Goal: Task Accomplishment & Management: Manage account settings

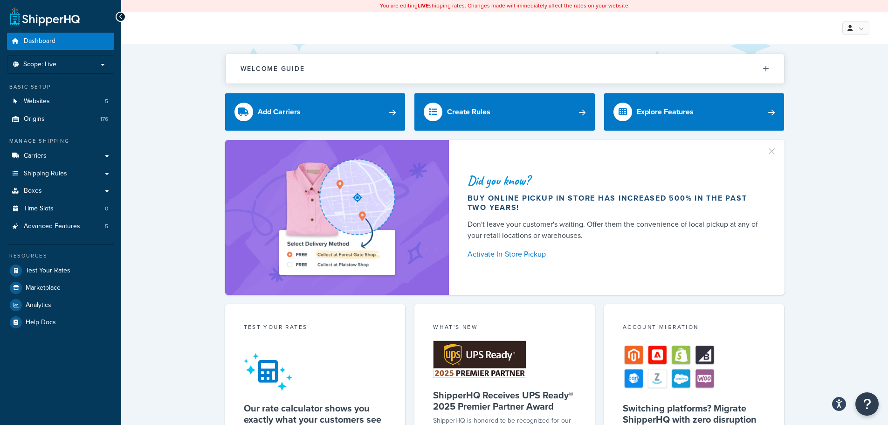
click at [168, 223] on div "Did you know? Buy online pickup in store has increased 500% in the past two yea…" at bounding box center [505, 217] width 730 height 155
click at [58, 172] on span "Shipping Rules" at bounding box center [45, 174] width 43 height 8
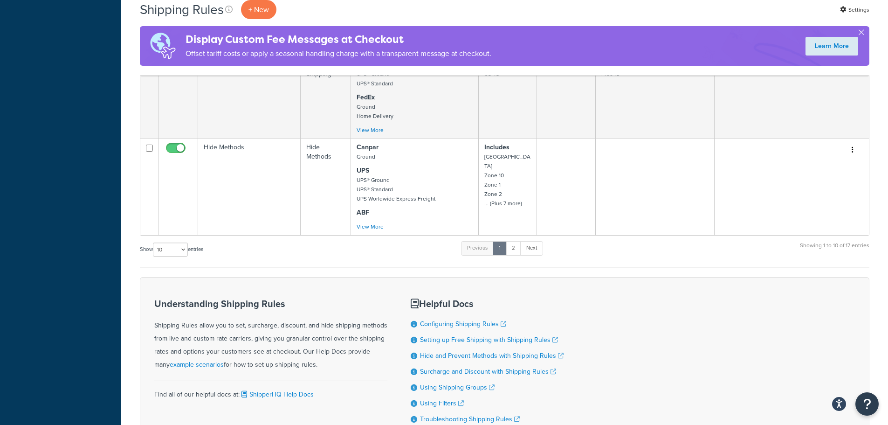
scroll to position [881, 0]
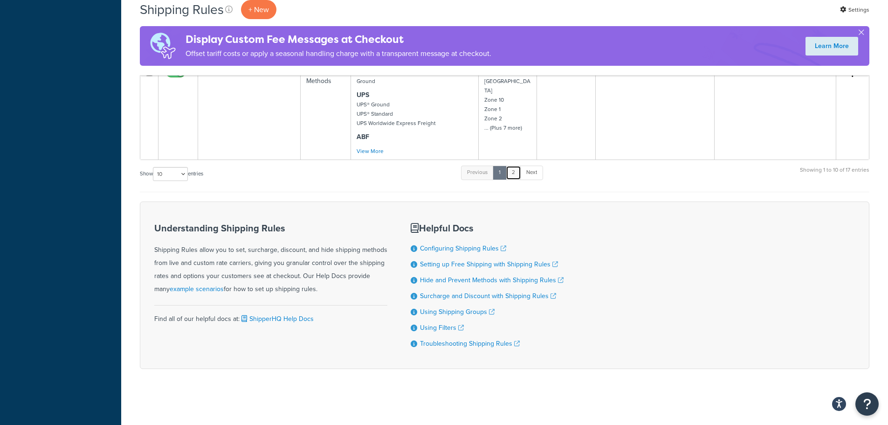
click at [516, 177] on link "2" at bounding box center [513, 172] width 15 height 14
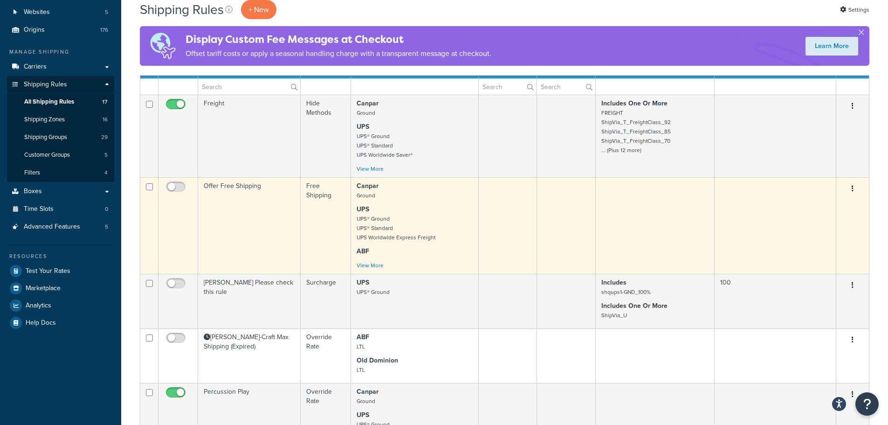
scroll to position [93, 0]
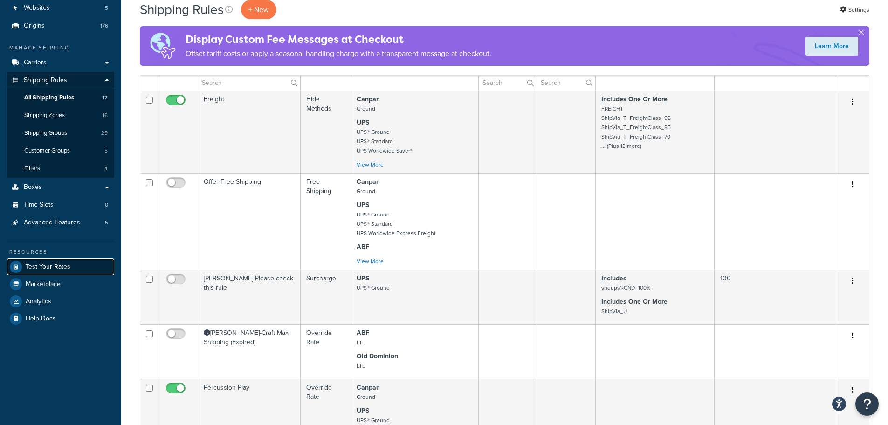
click at [64, 270] on span "Test Your Rates" at bounding box center [48, 267] width 45 height 8
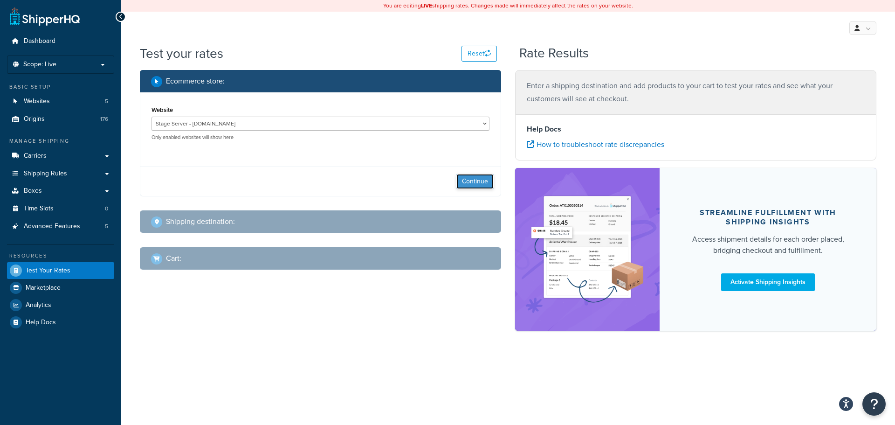
click at [475, 184] on button "Continue" at bounding box center [474, 181] width 37 height 15
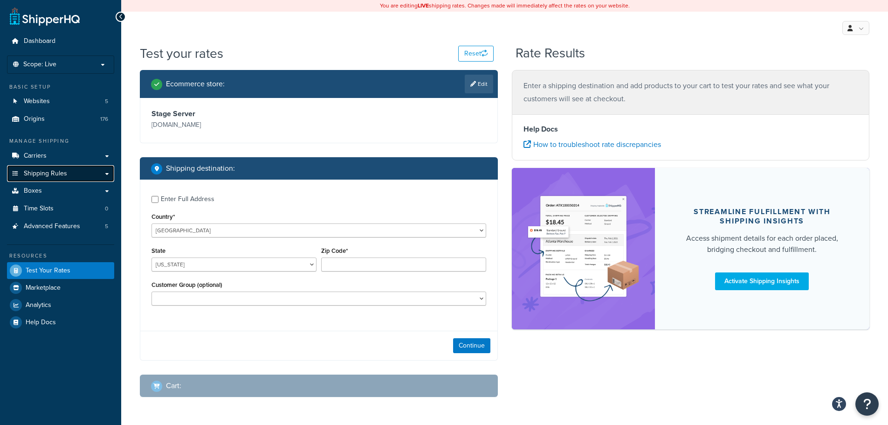
click at [57, 176] on span "Shipping Rules" at bounding box center [45, 174] width 43 height 8
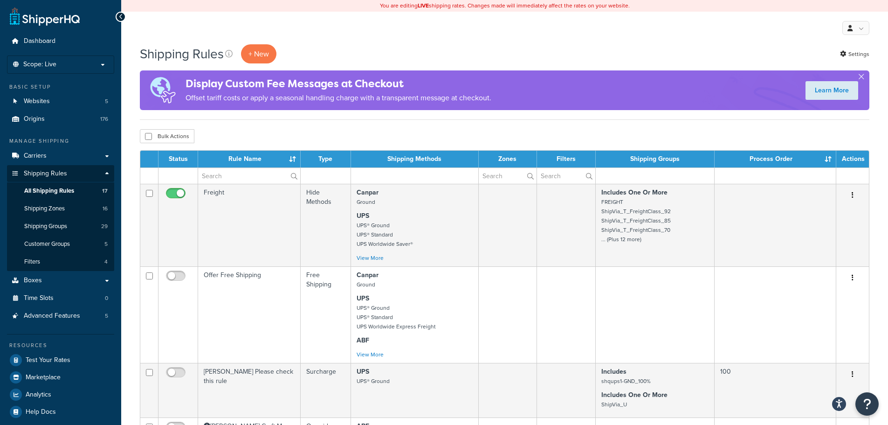
click at [535, 143] on div "Bulk Actions Duplicate Delete" at bounding box center [505, 136] width 730 height 14
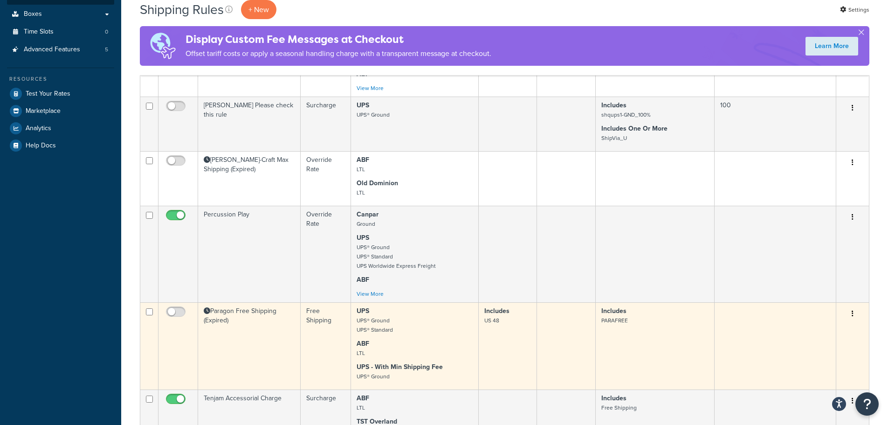
scroll to position [373, 0]
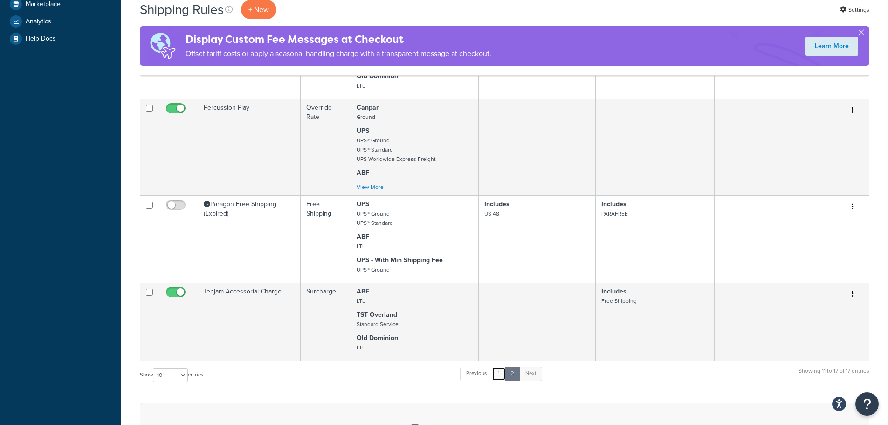
click at [502, 380] on link "1" at bounding box center [499, 373] width 14 height 14
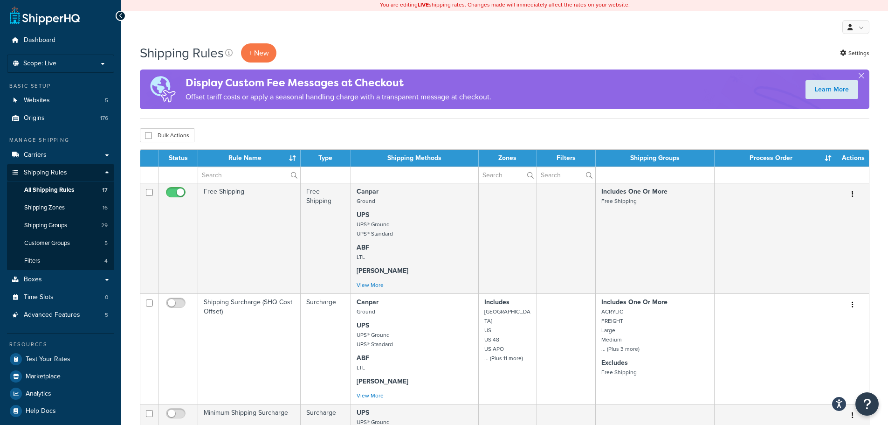
scroll to position [0, 0]
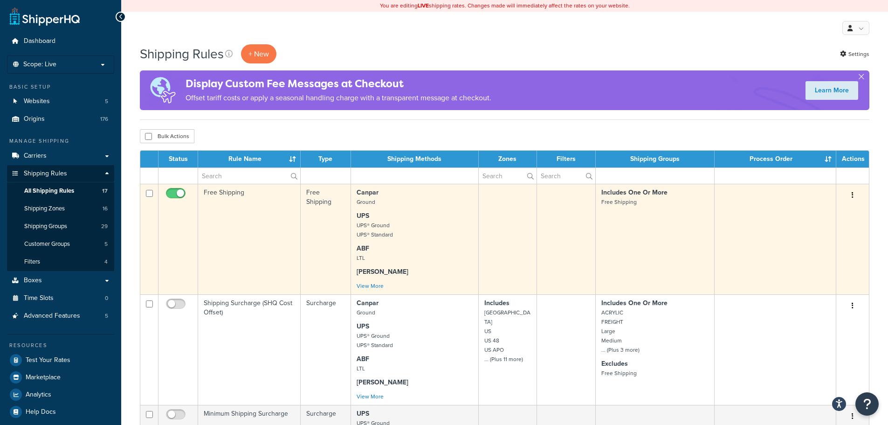
click at [228, 195] on td "Free Shipping" at bounding box center [249, 239] width 103 height 110
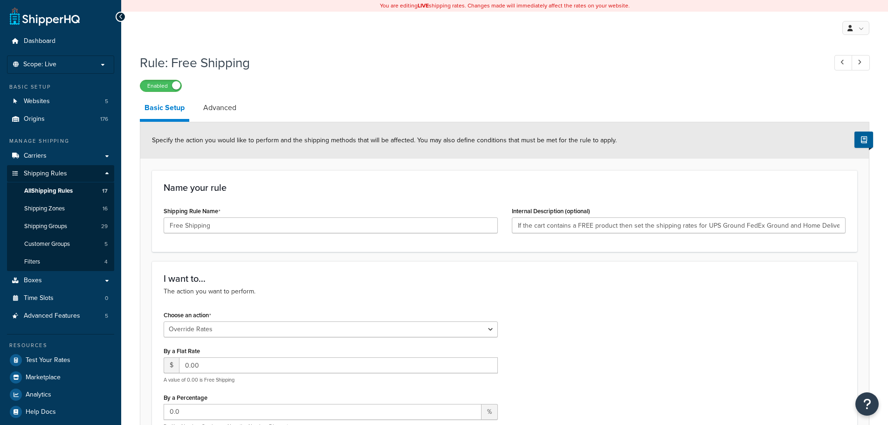
select select "OVERRIDE"
select select "ITEM"
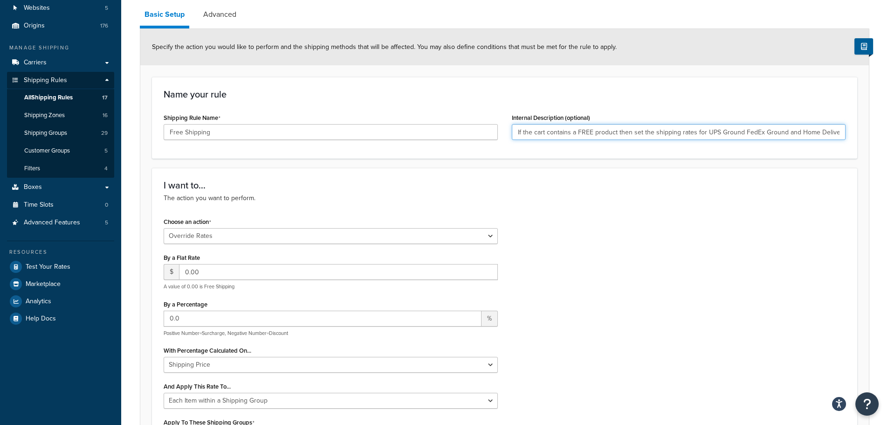
scroll to position [0, 289]
drag, startPoint x: 637, startPoint y: 136, endPoint x: 935, endPoint y: 138, distance: 297.9
click at [633, 263] on div "Choose an action Choose an action Override Rates Surcharge or discount rates Hi…" at bounding box center [505, 343] width 696 height 256
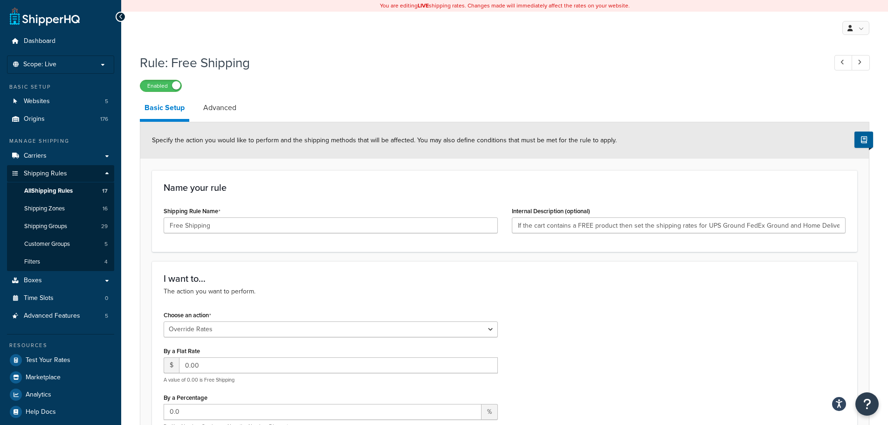
click at [122, 16] on icon at bounding box center [121, 17] width 4 height 7
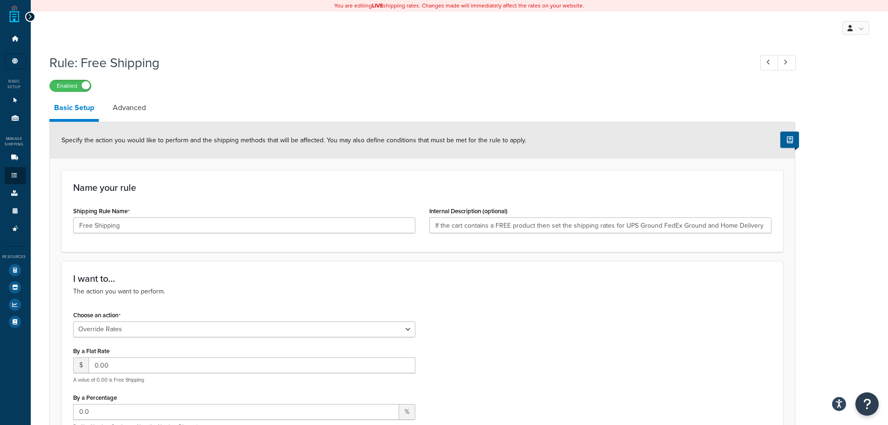
click at [33, 17] on div at bounding box center [30, 17] width 10 height 10
click at [30, 18] on icon at bounding box center [30, 17] width 4 height 7
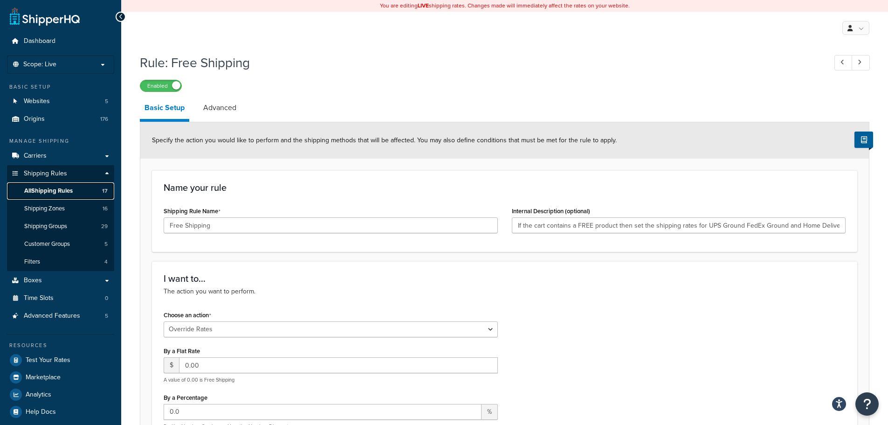
click at [52, 188] on span "All Shipping Rules" at bounding box center [48, 191] width 48 height 8
click at [31, 220] on link "Shipping Groups 29" at bounding box center [60, 226] width 107 height 17
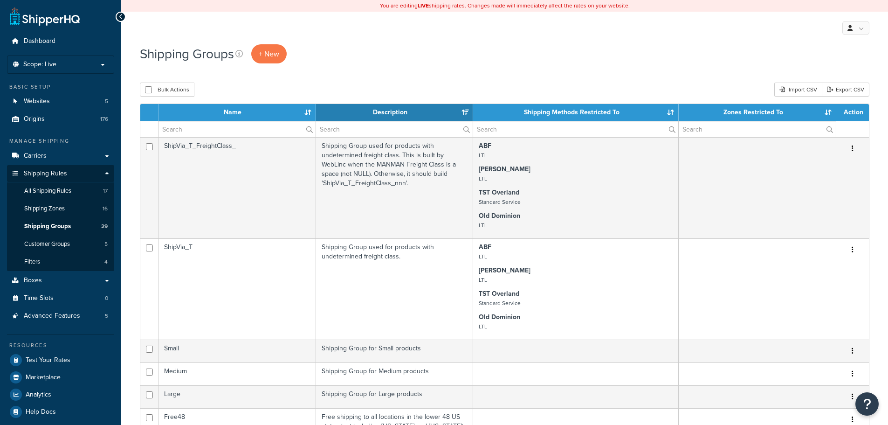
select select "15"
click at [53, 190] on span "All Shipping Rules" at bounding box center [47, 191] width 47 height 8
